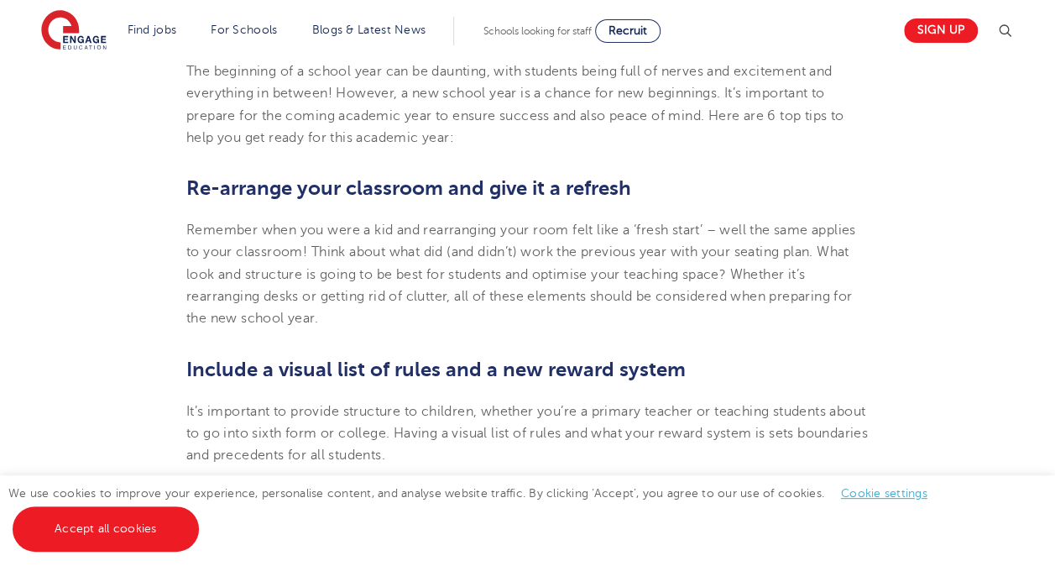
click at [576, 442] on p "It’s important to provide structure to children, whether you’re a primary teach…" at bounding box center [527, 433] width 682 height 66
